Goal: Information Seeking & Learning: Understand process/instructions

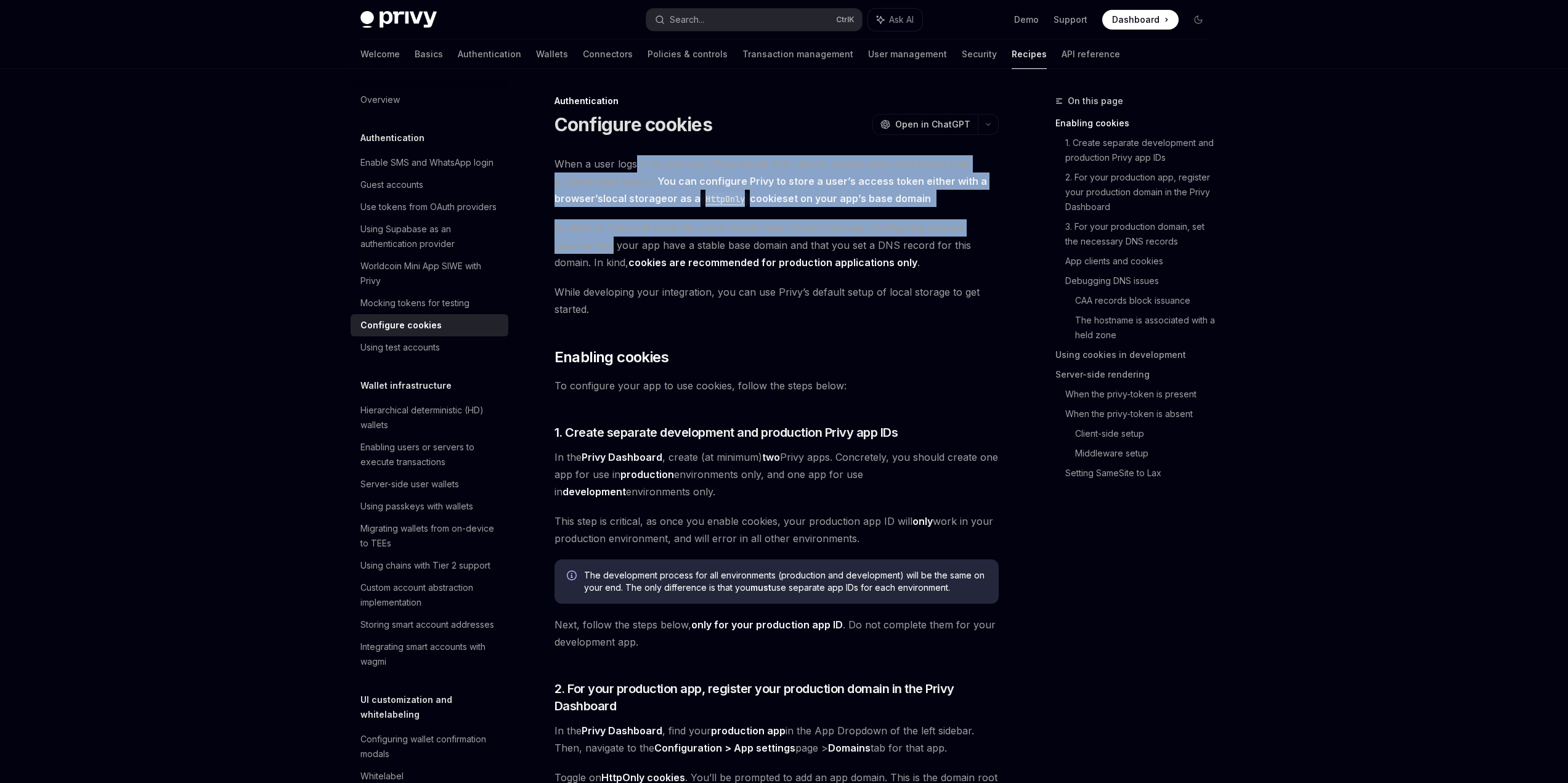
drag, startPoint x: 599, startPoint y: 207, endPoint x: 570, endPoint y: 309, distance: 106.0
click at [570, 271] on span "By default, Privy will store the user’s access token in local storage. Configur…" at bounding box center [776, 245] width 444 height 52
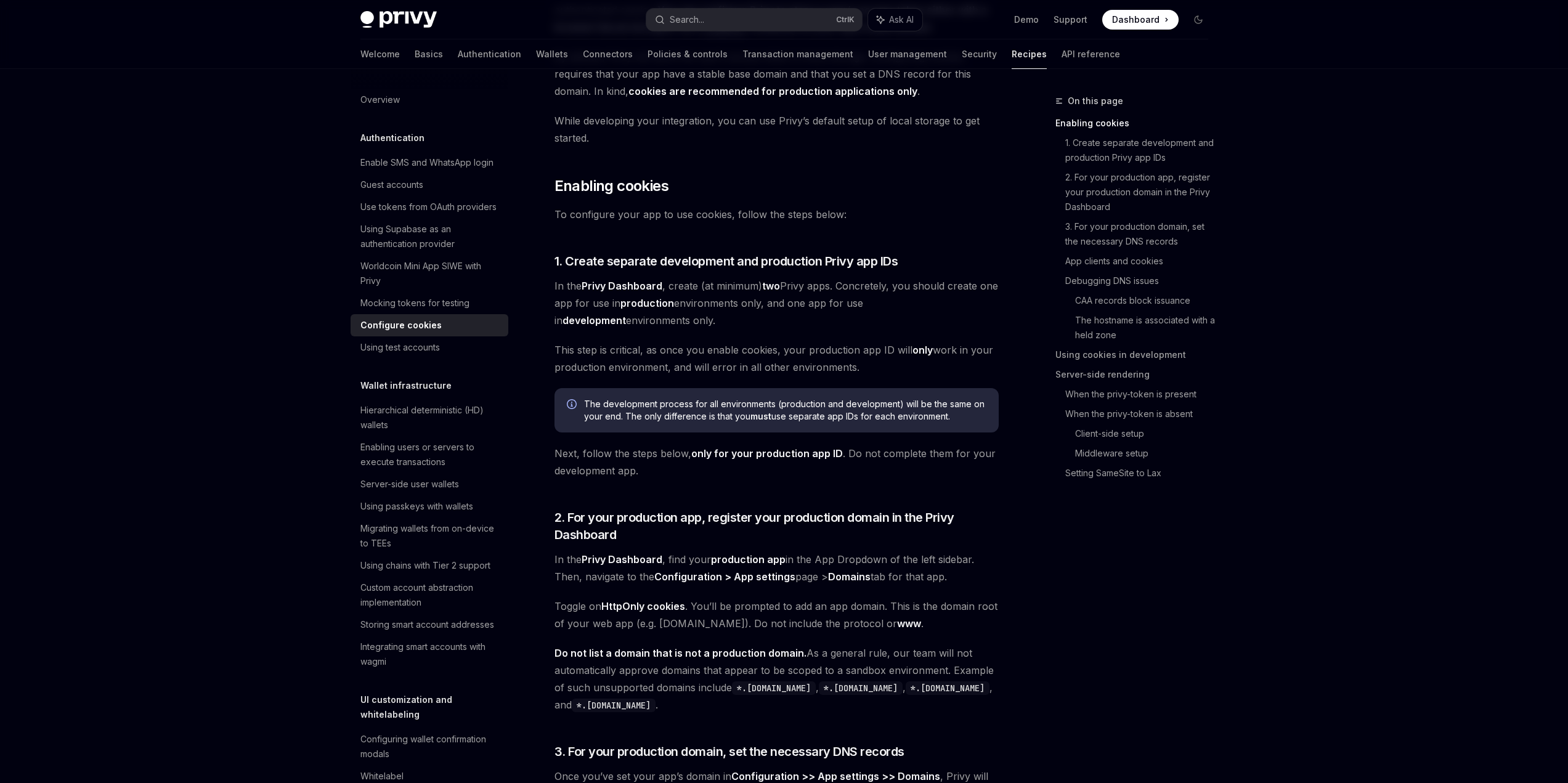
scroll to position [246, 0]
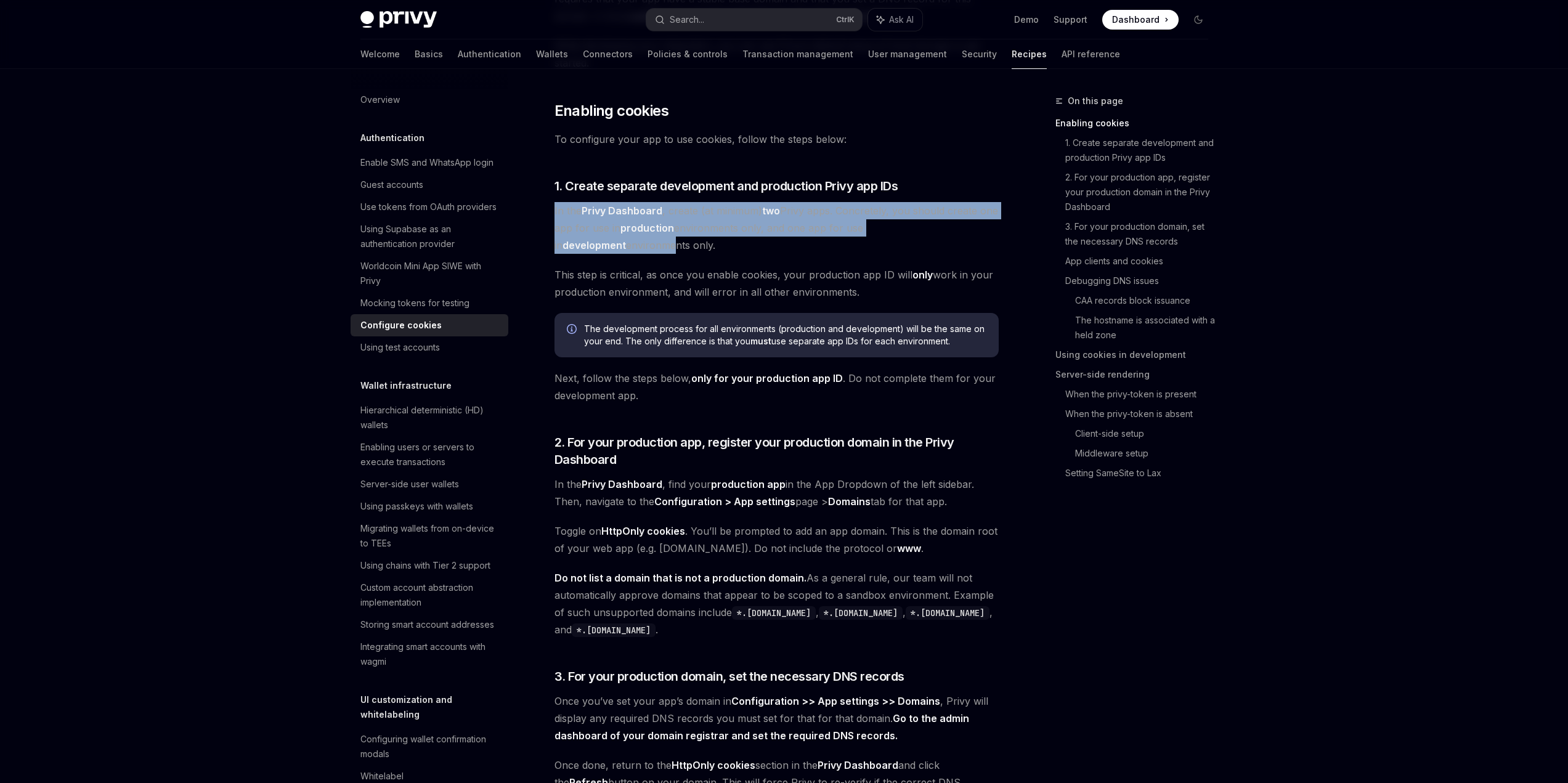
drag, startPoint x: 500, startPoint y: 327, endPoint x: 549, endPoint y: 362, distance: 60.2
click at [554, 253] on span "In the Privy Dashboard , create (at minimum) two Privy apps. Concretely, you sh…" at bounding box center [776, 228] width 444 height 52
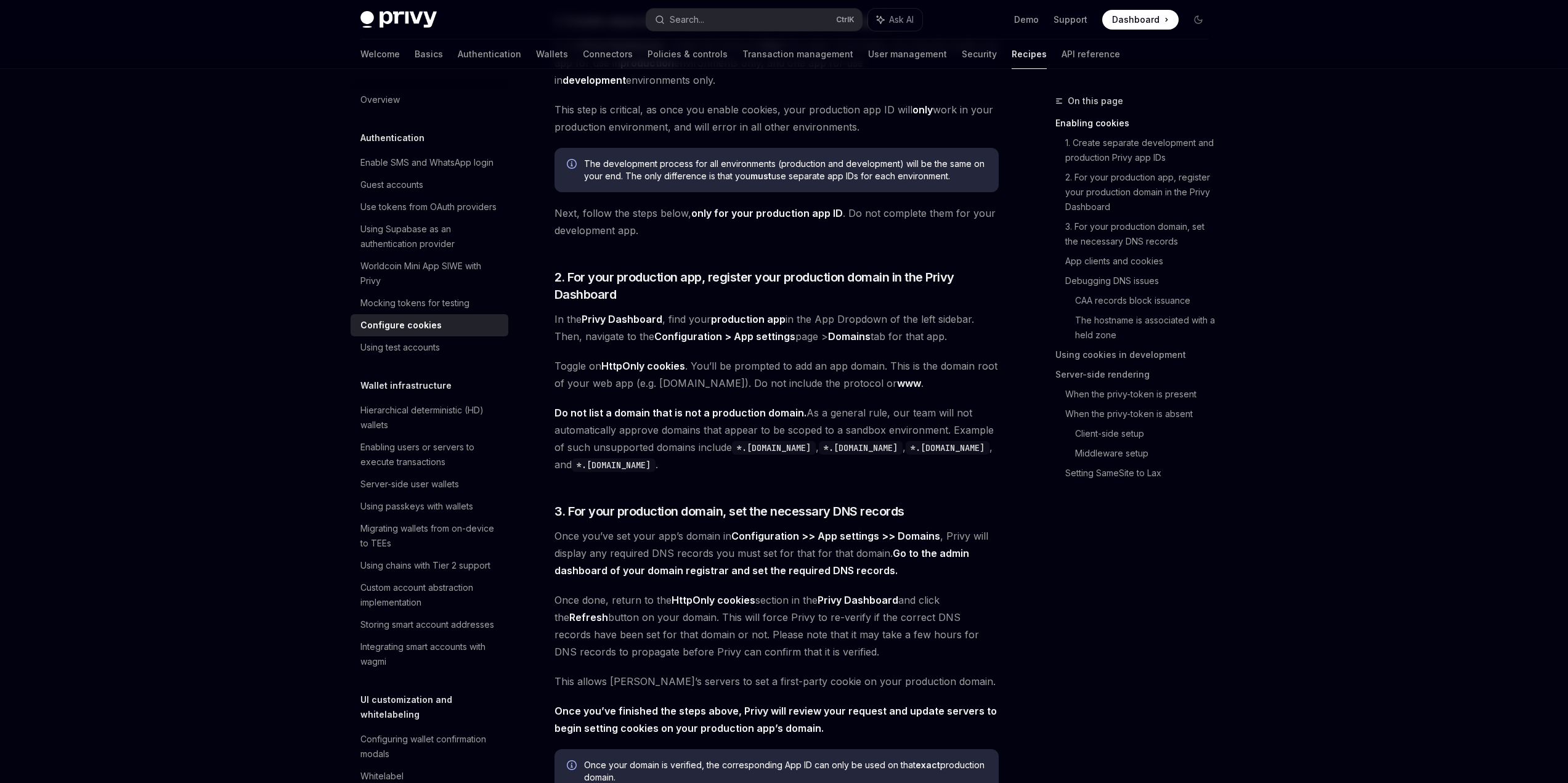
scroll to position [431, 0]
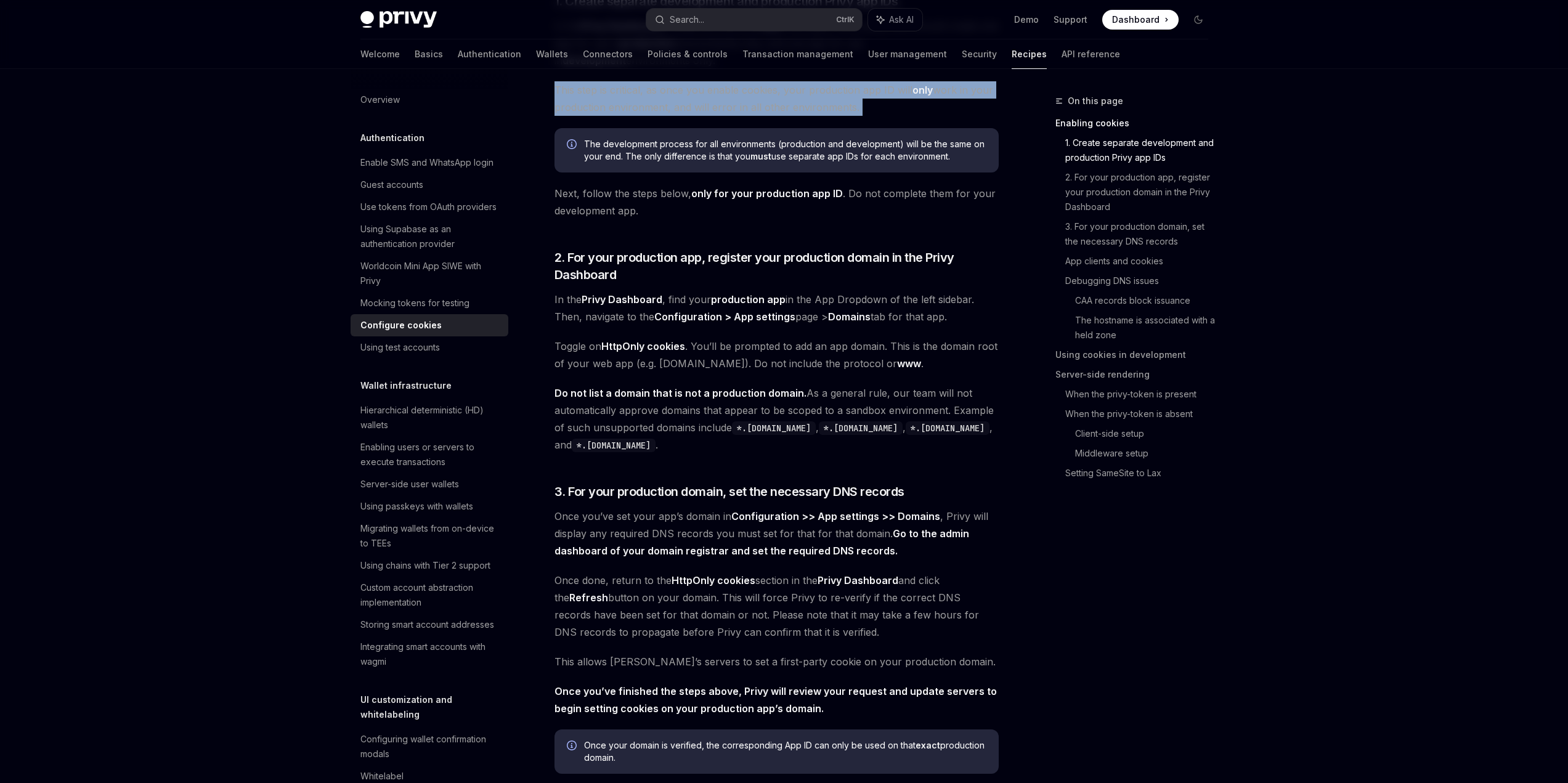
drag, startPoint x: 512, startPoint y: 245, endPoint x: 514, endPoint y: 259, distance: 14.1
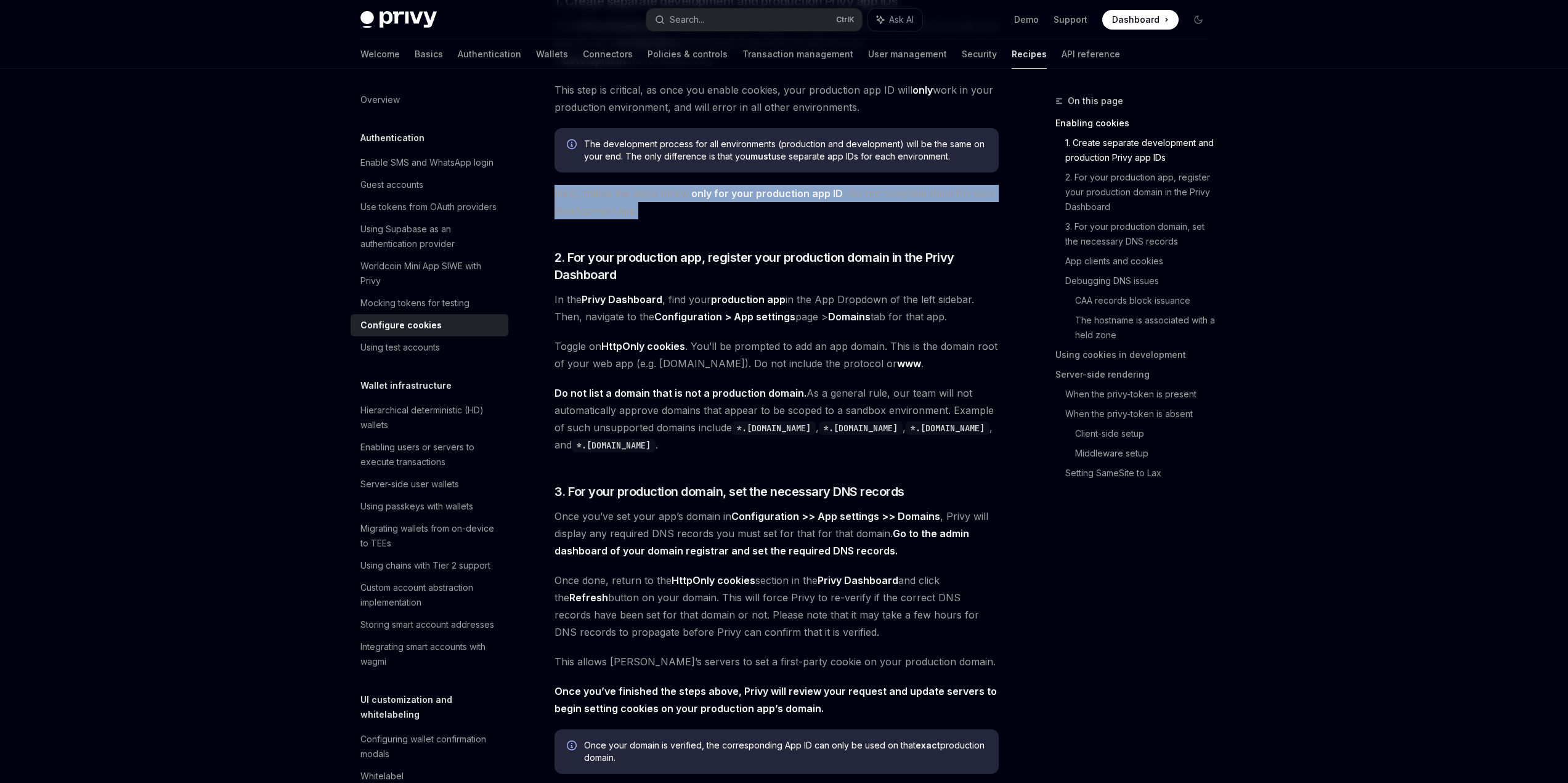
drag, startPoint x: 487, startPoint y: 356, endPoint x: 603, endPoint y: 376, distance: 117.7
click at [603, 219] on span "Next, follow the steps below, only for your production app ID . Do not complete…" at bounding box center [776, 201] width 444 height 34
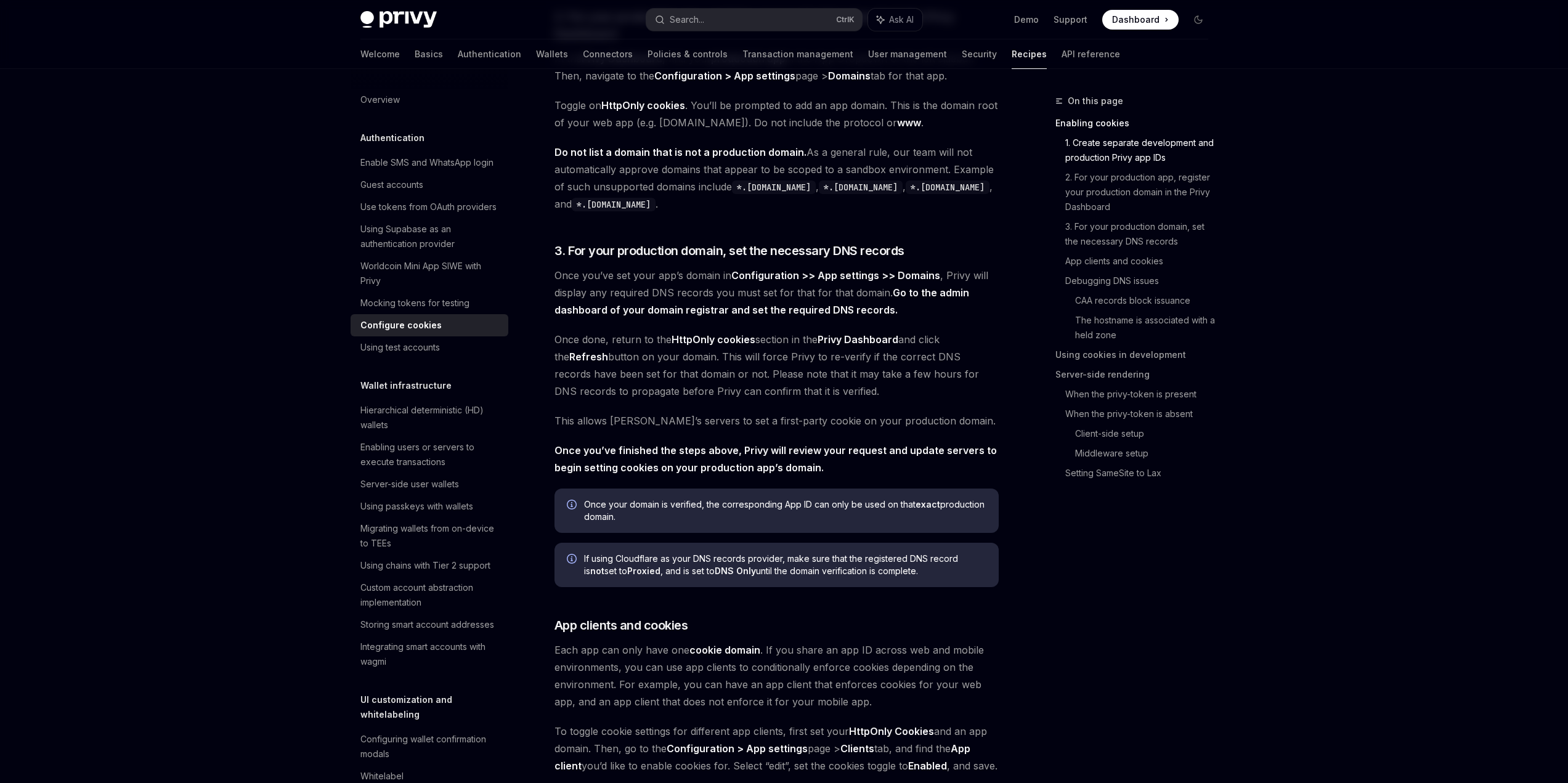
scroll to position [677, 0]
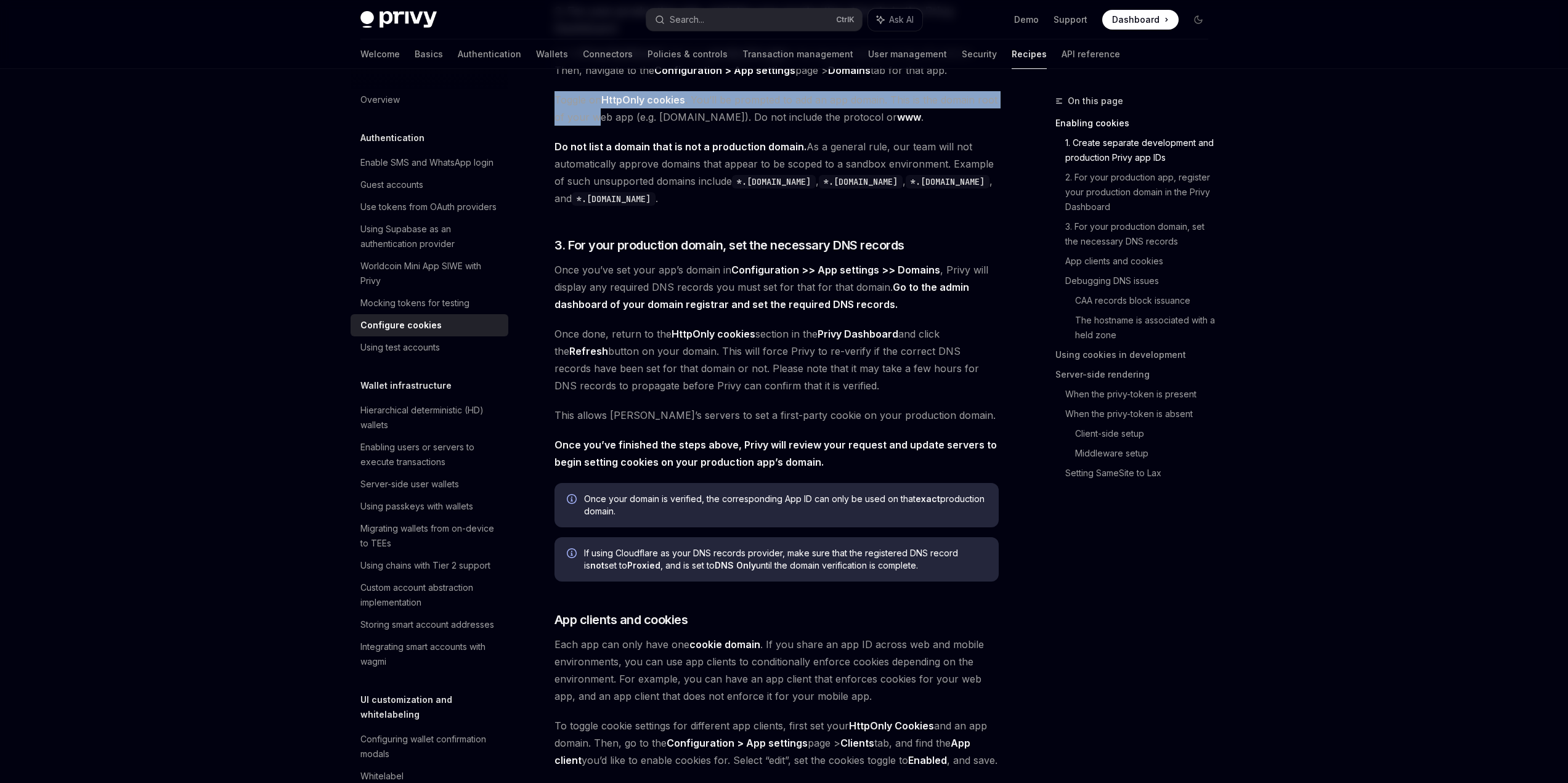
drag, startPoint x: 495, startPoint y: 294, endPoint x: 550, endPoint y: 309, distance: 57.0
click at [554, 126] on span "Toggle on HttpOnly cookies . You’ll be prompted to add an app domain. This is t…" at bounding box center [776, 108] width 444 height 34
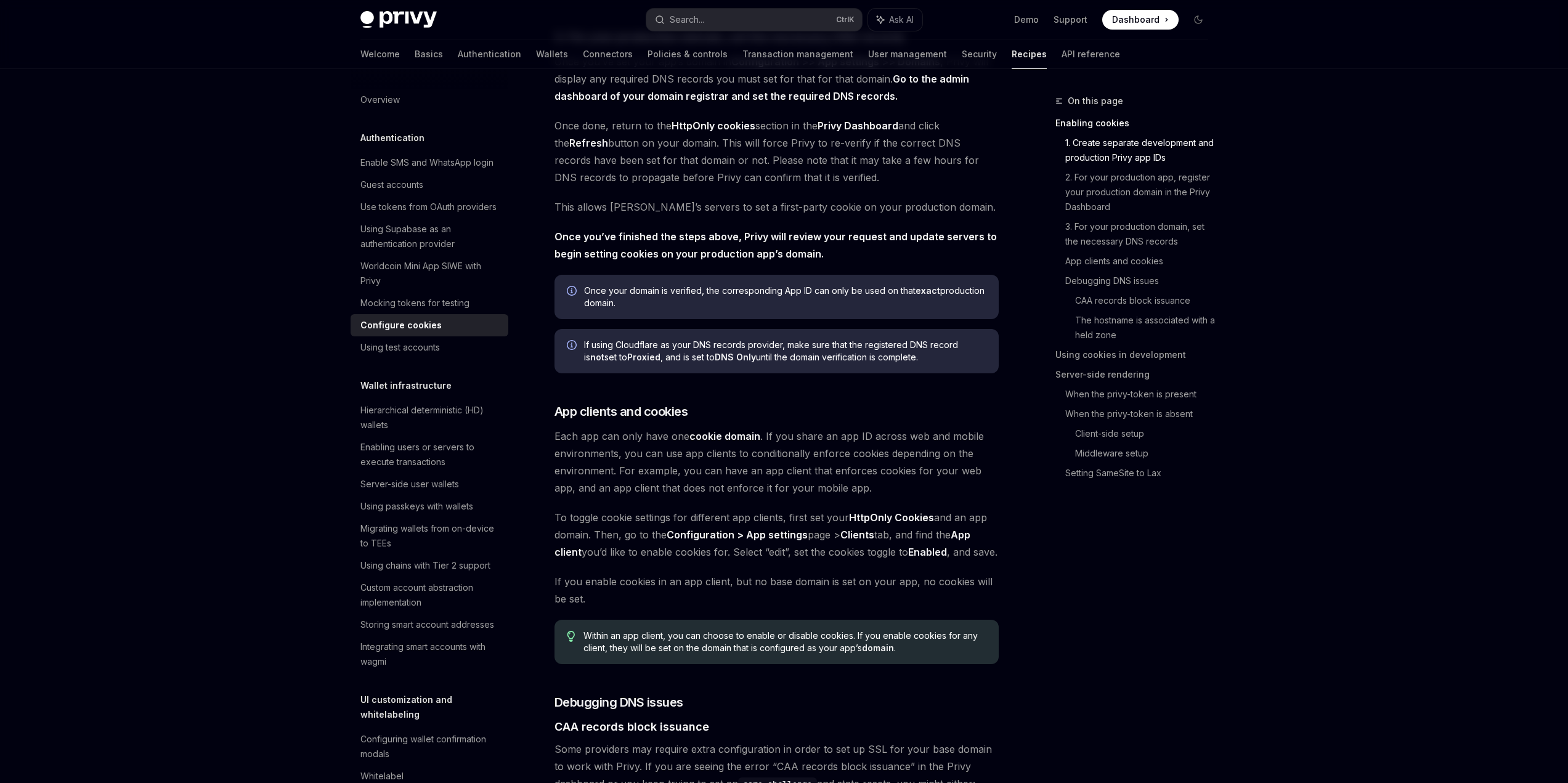
scroll to position [985, 0]
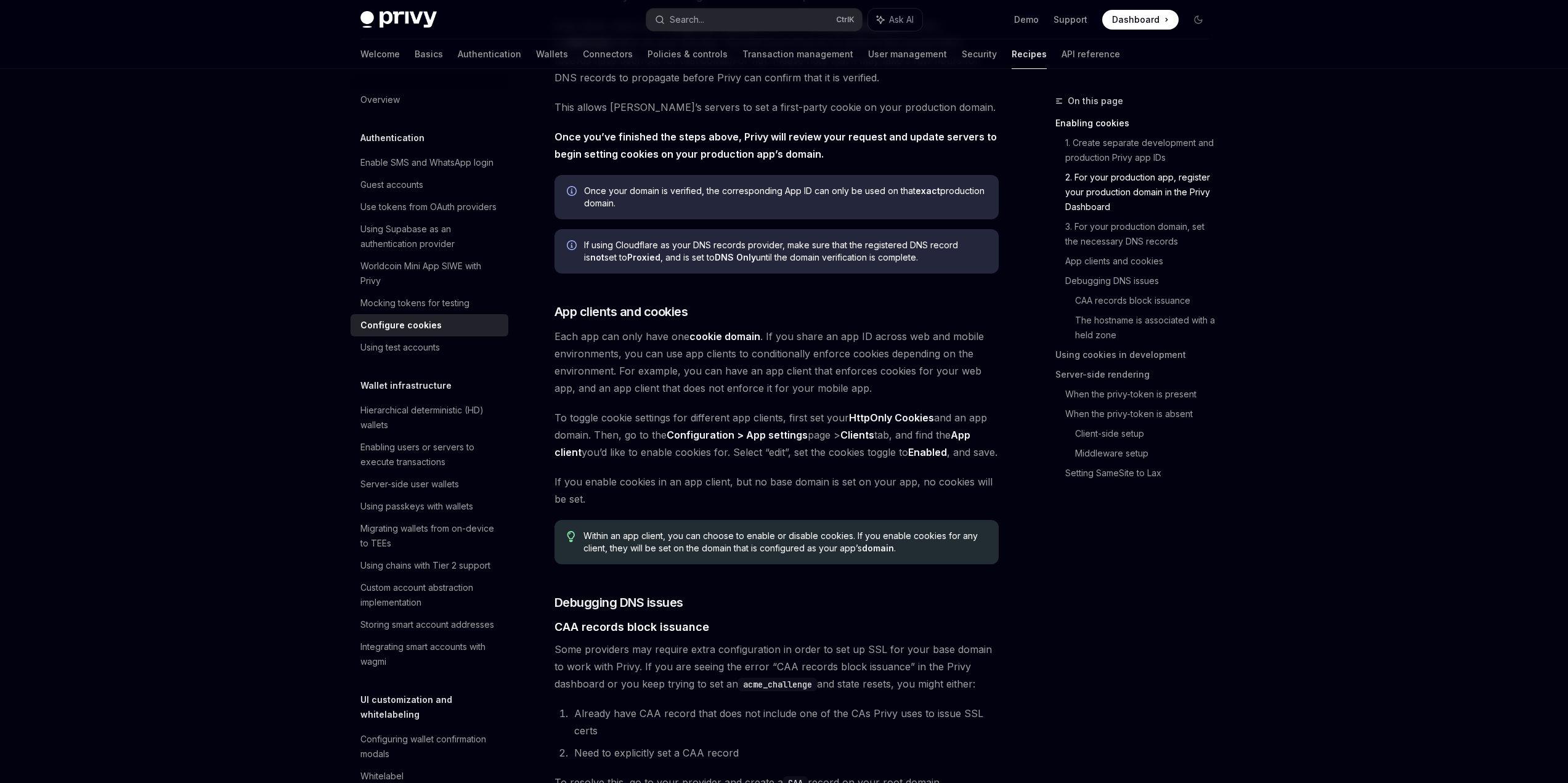
drag, startPoint x: 577, startPoint y: 198, endPoint x: 579, endPoint y: 221, distance: 23.1
drag, startPoint x: 579, startPoint y: 281, endPoint x: 595, endPoint y: 315, distance: 37.6
click at [595, 86] on span "Once done, return to the HttpOnly cookies section in the Privy Dashboard and cl…" at bounding box center [776, 52] width 444 height 69
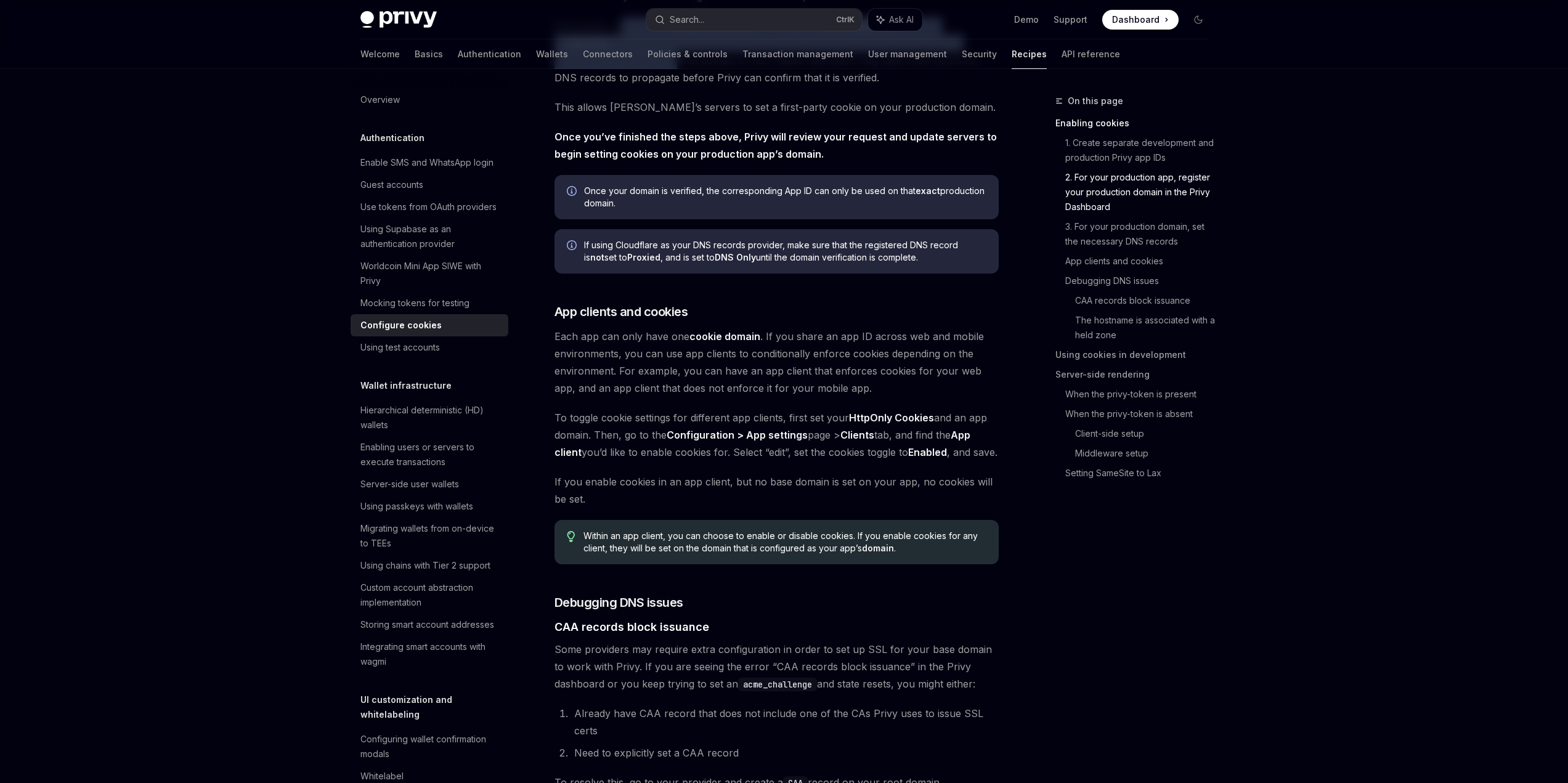
click at [595, 86] on span "Once done, return to the HttpOnly cookies section in the Privy Dashboard and cl…" at bounding box center [776, 52] width 444 height 69
click at [594, 86] on span "Once done, return to the HttpOnly cookies section in the Privy Dashboard and cl…" at bounding box center [776, 52] width 444 height 69
drag, startPoint x: 597, startPoint y: 306, endPoint x: 598, endPoint y: 336, distance: 30.0
click at [598, 86] on span "Once done, return to the HttpOnly cookies section in the Privy Dashboard and cl…" at bounding box center [776, 52] width 444 height 69
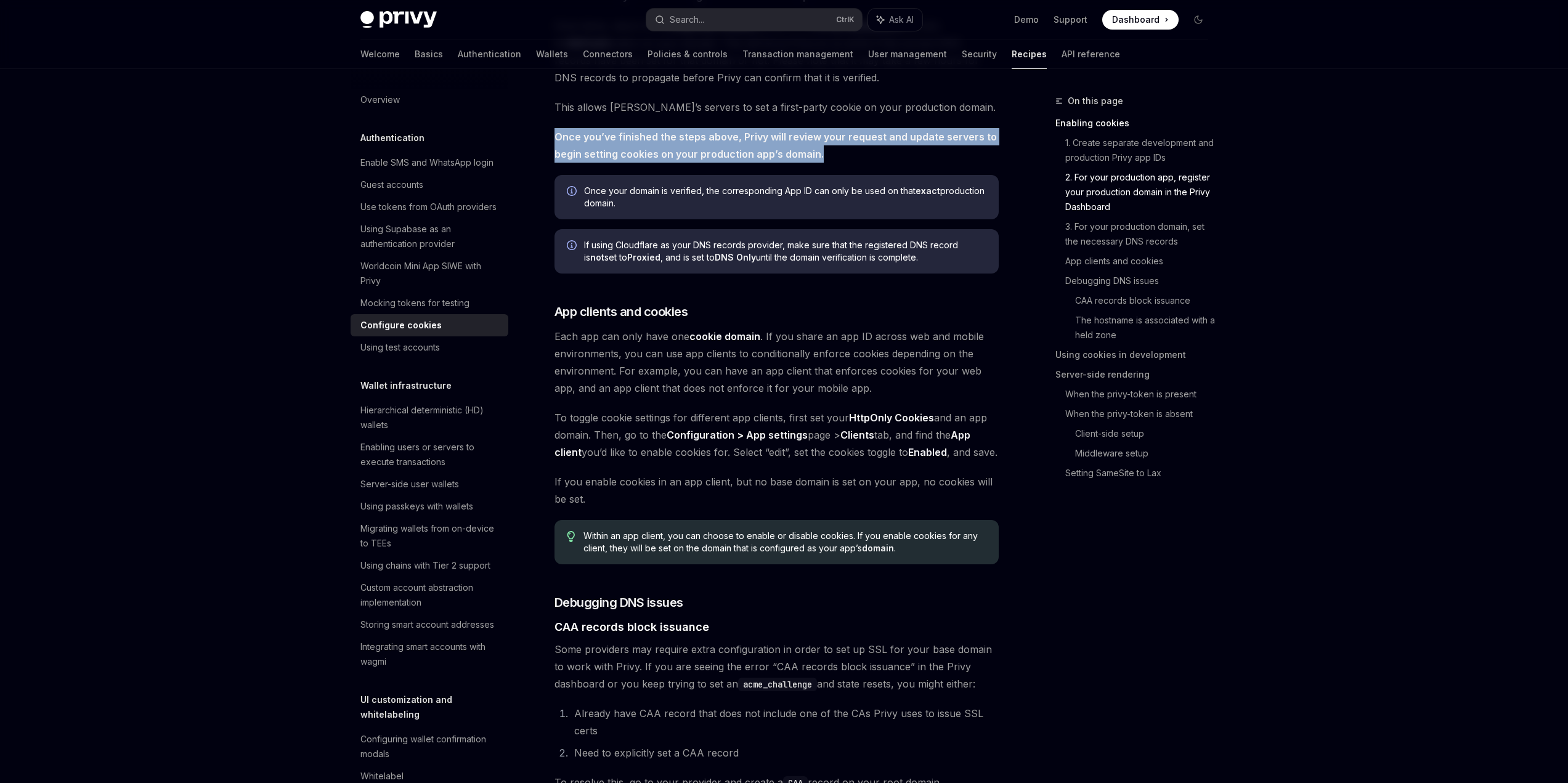
drag, startPoint x: 829, startPoint y: 443, endPoint x: 494, endPoint y: 423, distance: 335.6
click at [554, 163] on span "Once you’ve finished the steps above, Privy will review your request and update…" at bounding box center [776, 145] width 444 height 34
drag, startPoint x: 497, startPoint y: 413, endPoint x: 837, endPoint y: 443, distance: 341.3
click at [837, 163] on span "Once you’ve finished the steps above, Privy will review your request and update…" at bounding box center [776, 145] width 444 height 34
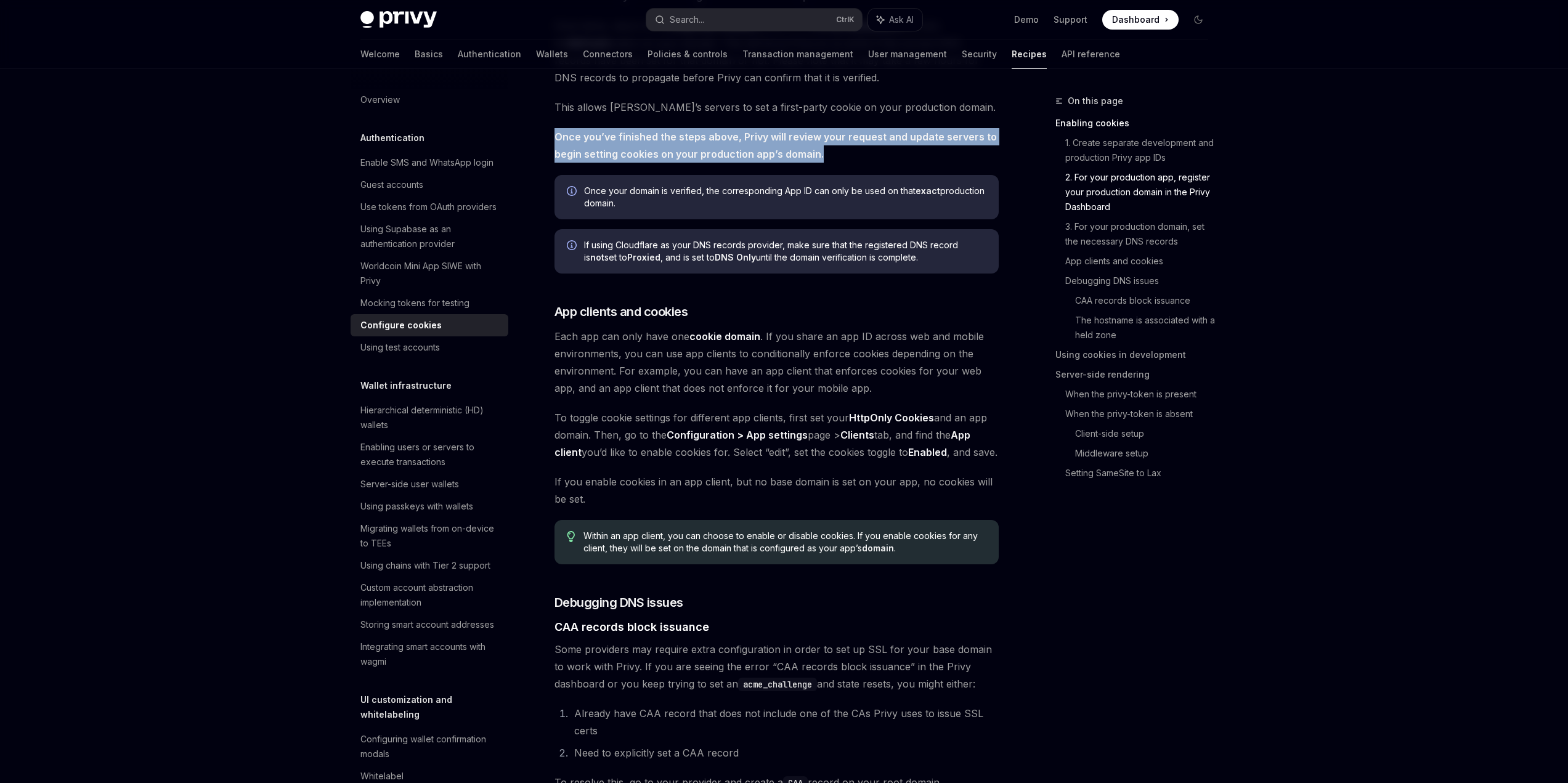
click at [837, 163] on span "Once you’ve finished the steps above, Privy will review your request and update…" at bounding box center [776, 145] width 444 height 34
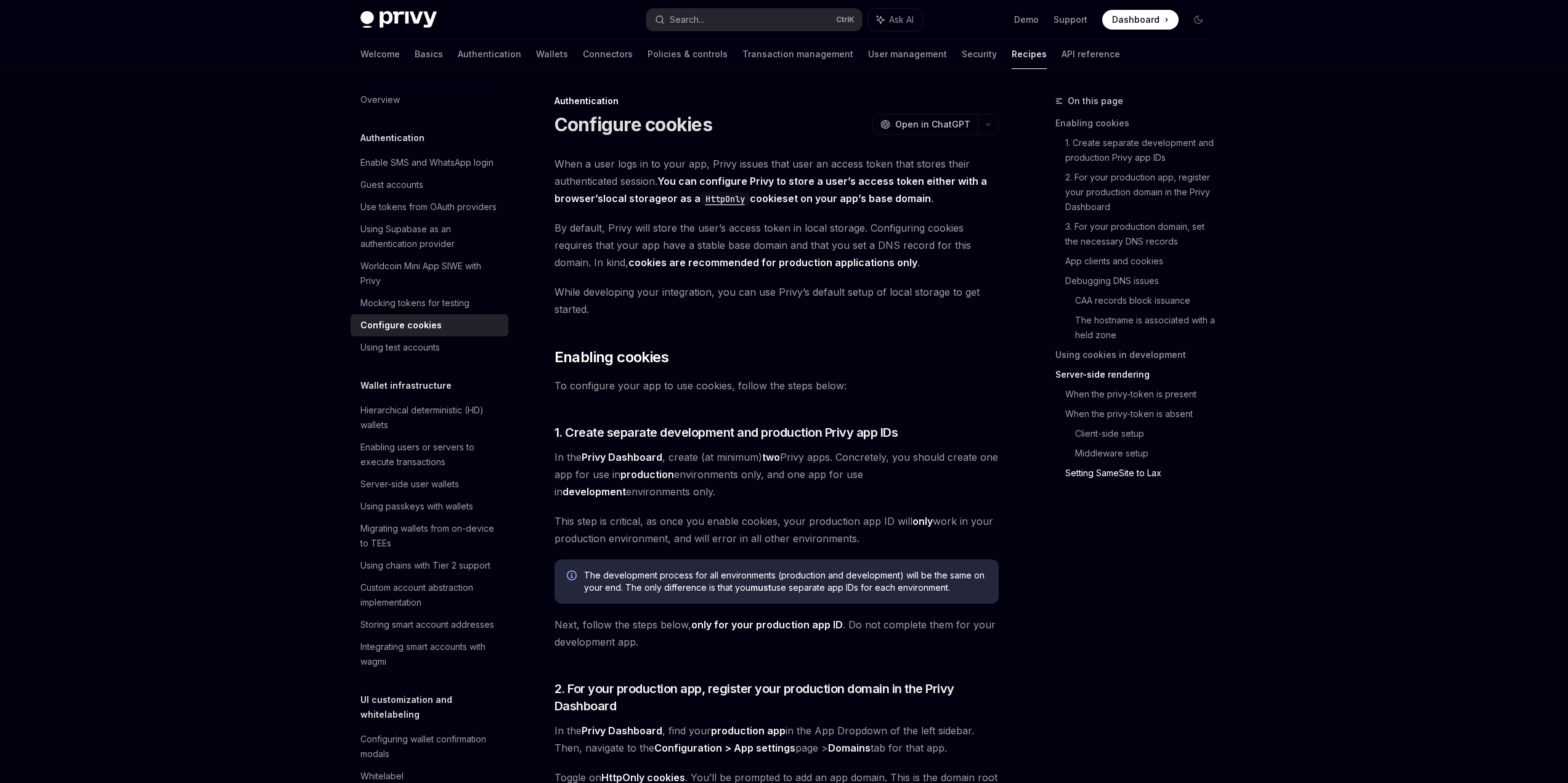
scroll to position [5280, 0]
